Goal: Information Seeking & Learning: Learn about a topic

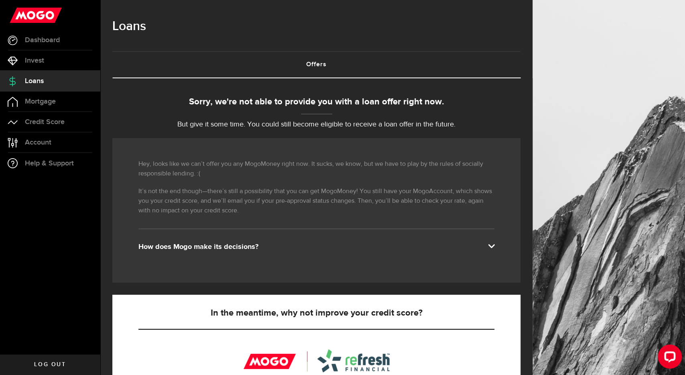
click at [250, 114] on div "Sorry, we're not able to provide you with a loan offer right now. But give it s…" at bounding box center [316, 113] width 408 height 35
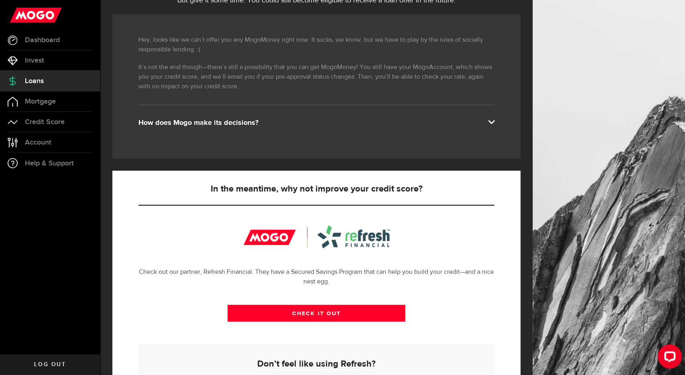
scroll to position [100, 0]
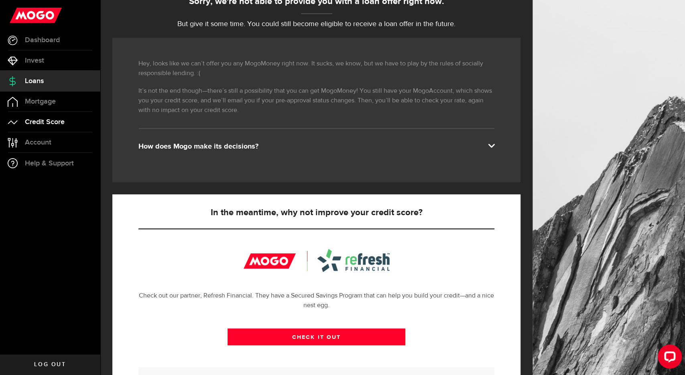
click at [35, 123] on span "Credit Score" at bounding box center [45, 121] width 40 height 7
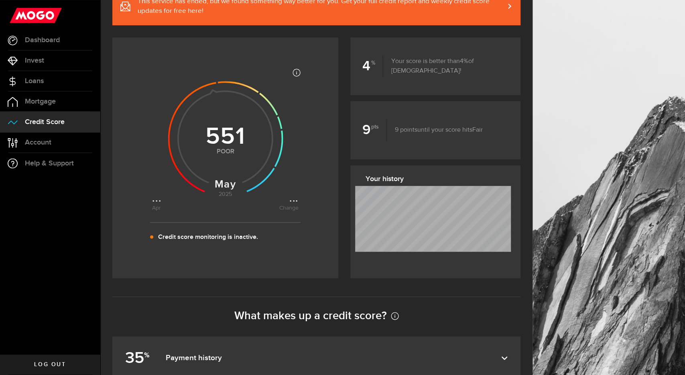
click at [211, 173] on div "Most credit scores are between 399 and 862, and higher scores are better becaus…" at bounding box center [225, 157] width 226 height 241
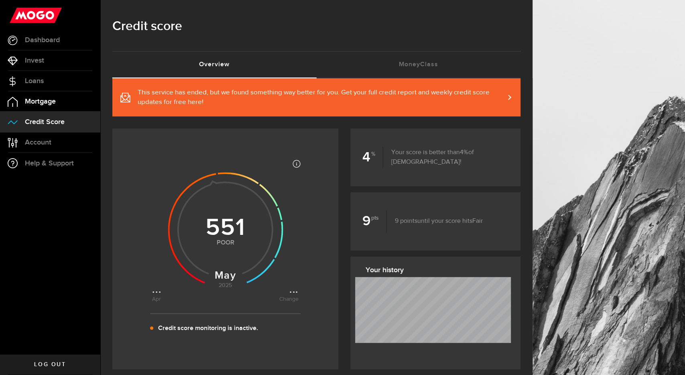
click at [46, 106] on link "Mortgage" at bounding box center [50, 102] width 100 height 20
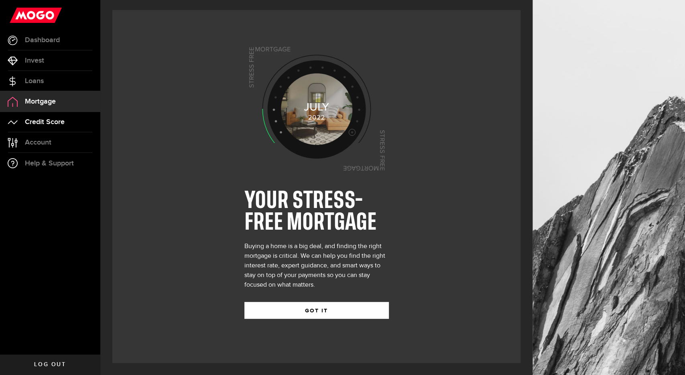
click at [61, 119] on span "Credit Score" at bounding box center [45, 121] width 40 height 7
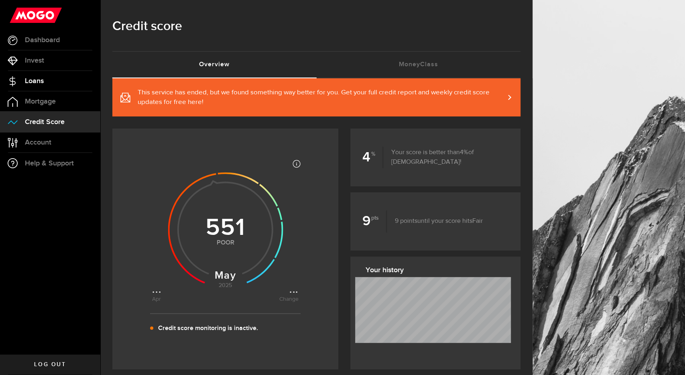
click at [62, 74] on link "Loans" at bounding box center [50, 81] width 100 height 20
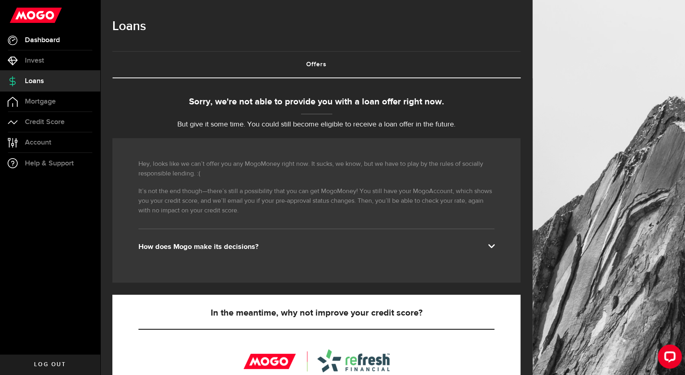
click at [52, 41] on span "Dashboard" at bounding box center [42, 40] width 35 height 7
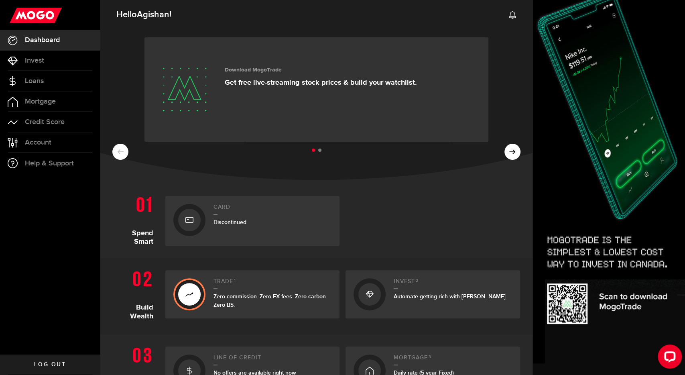
click at [501, 211] on div at bounding box center [433, 221] width 175 height 50
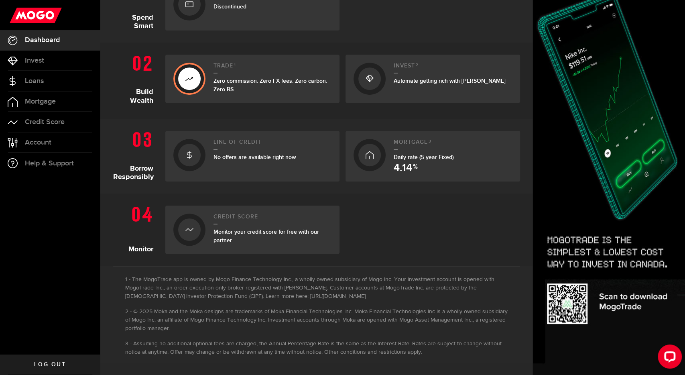
scroll to position [216, 0]
click at [286, 157] on span "No offers are available right now" at bounding box center [255, 156] width 83 height 7
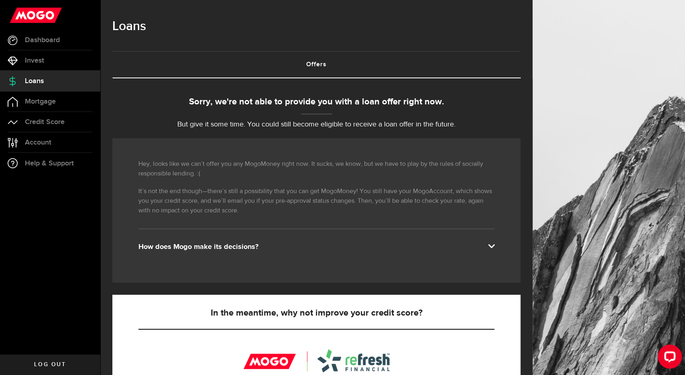
click at [363, 130] on p "But give it some time. You could still become eligible to receive a loan offer …" at bounding box center [316, 124] width 408 height 11
click at [256, 246] on div "How does Mogo make its decisions?" at bounding box center [316, 247] width 356 height 10
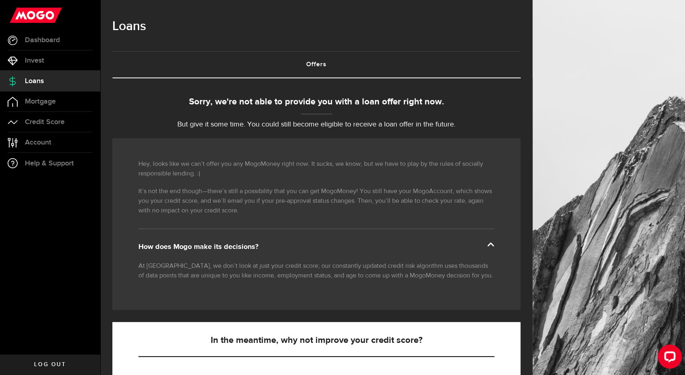
scroll to position [21, 0]
